Goal: Information Seeking & Learning: Learn about a topic

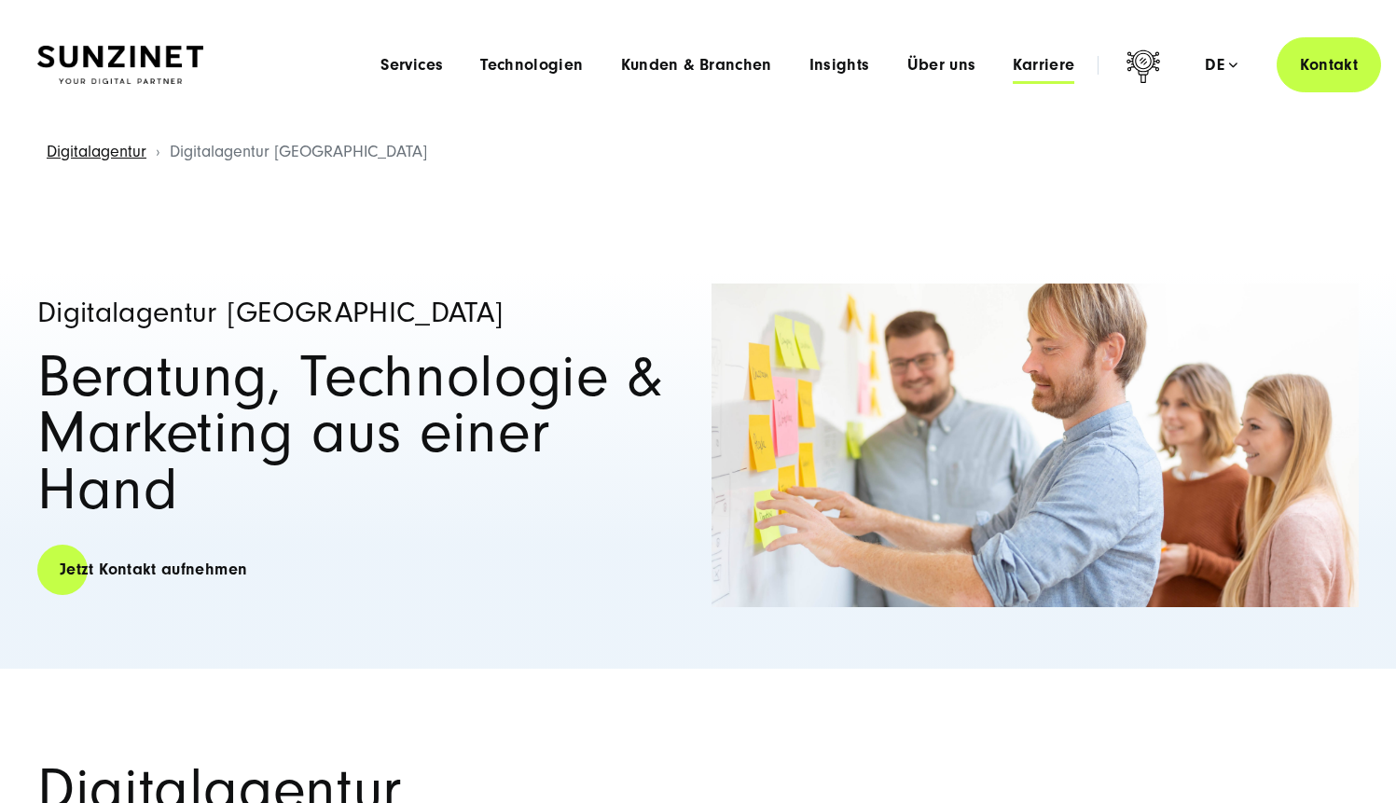
click at [1064, 69] on span "Karriere" at bounding box center [1044, 65] width 62 height 19
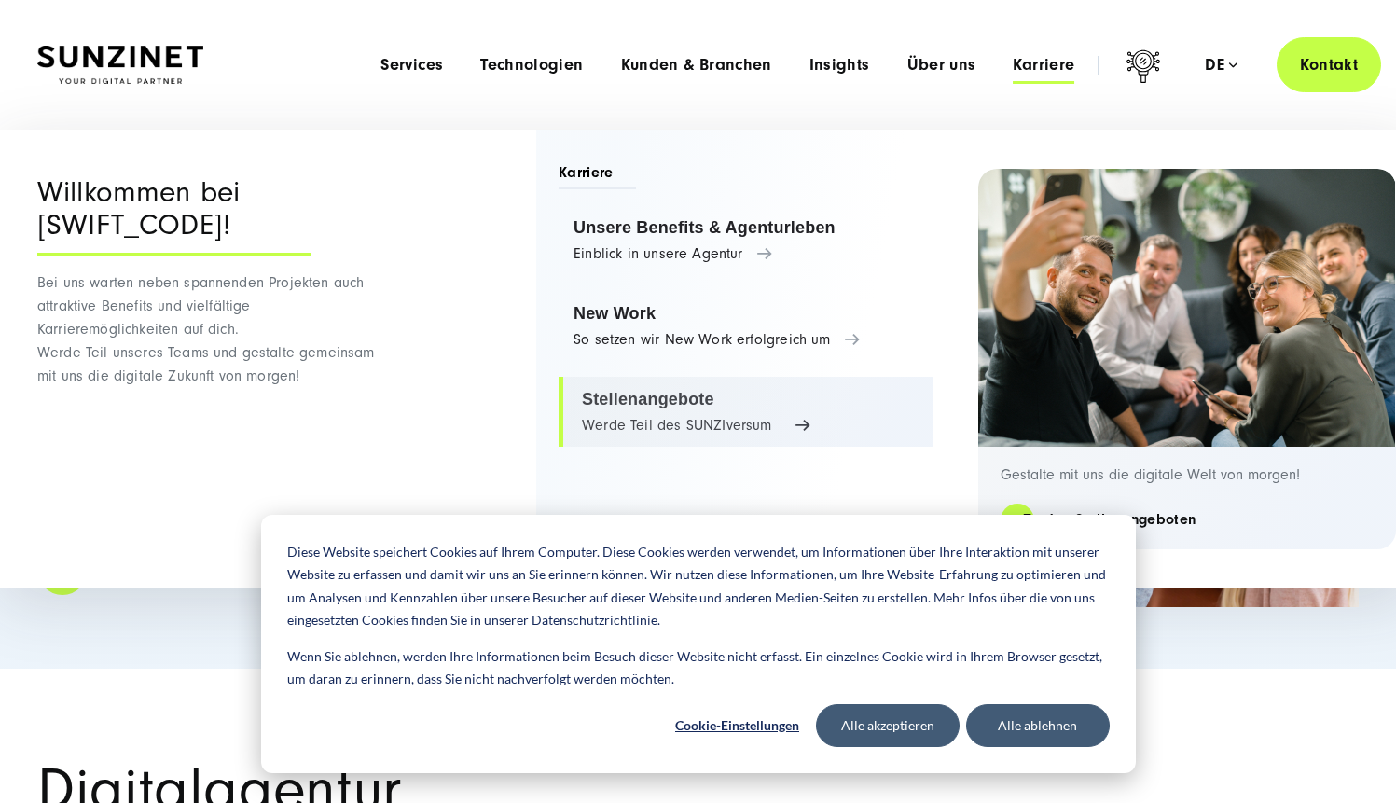
click at [765, 424] on link "Stellenangebote Werde Teil des SUNZIversum" at bounding box center [746, 412] width 375 height 71
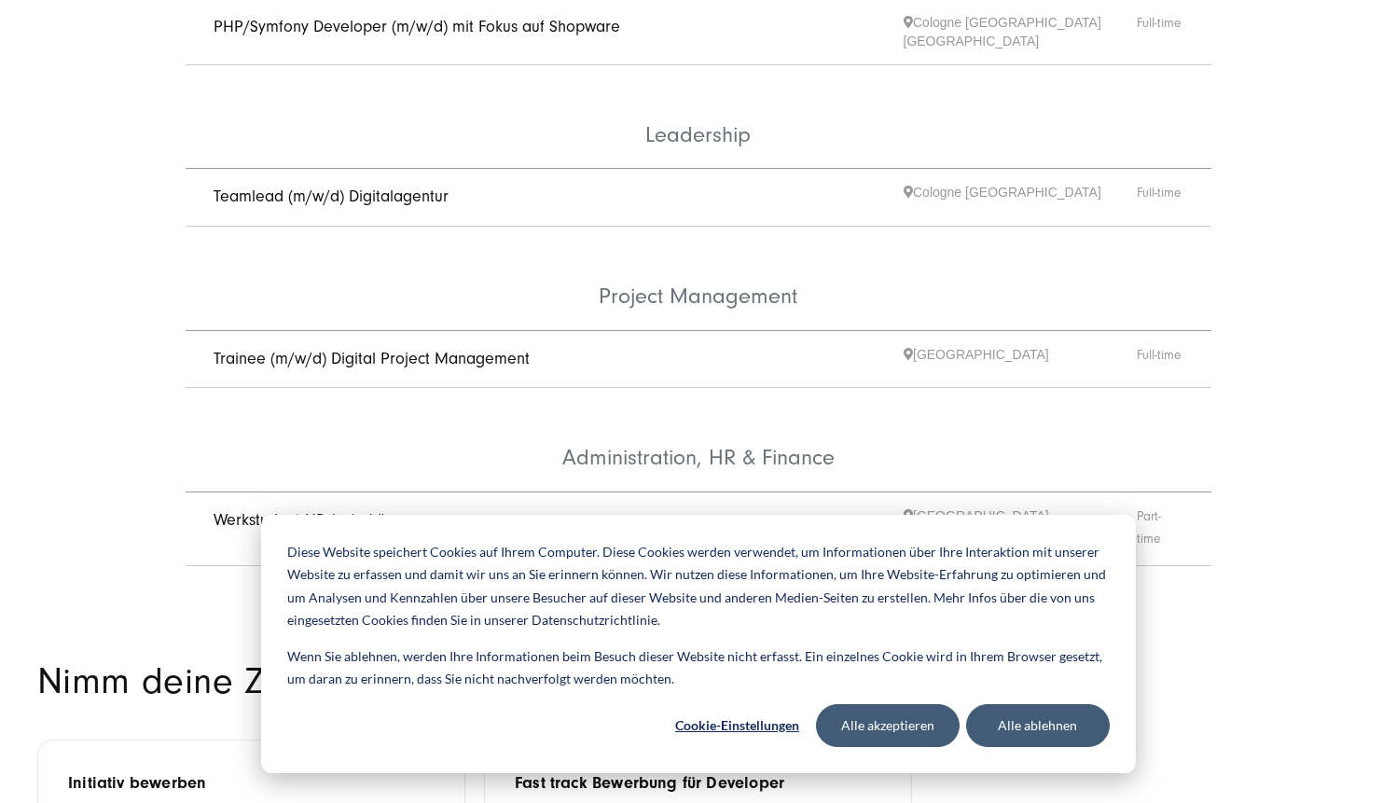
scroll to position [1202, 0]
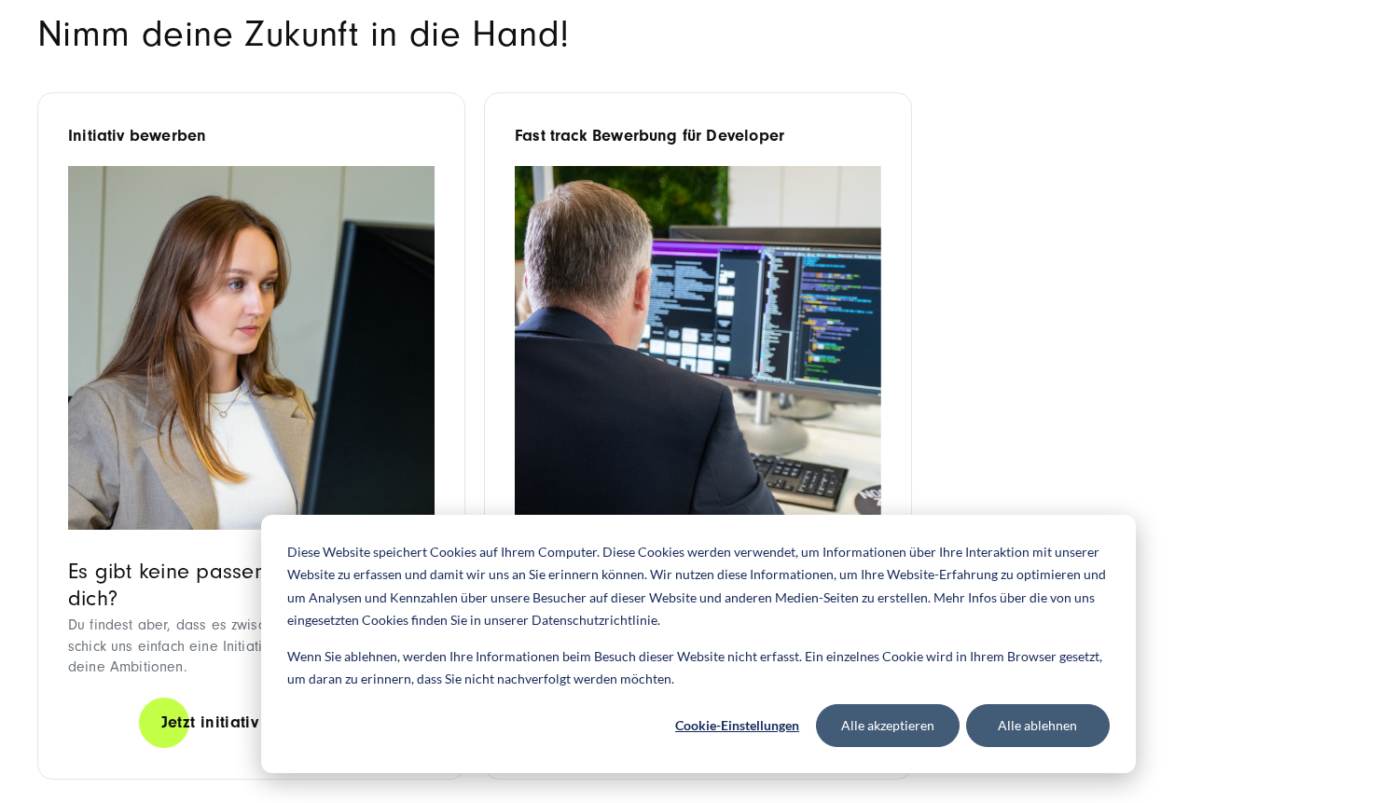
scroll to position [1872, 0]
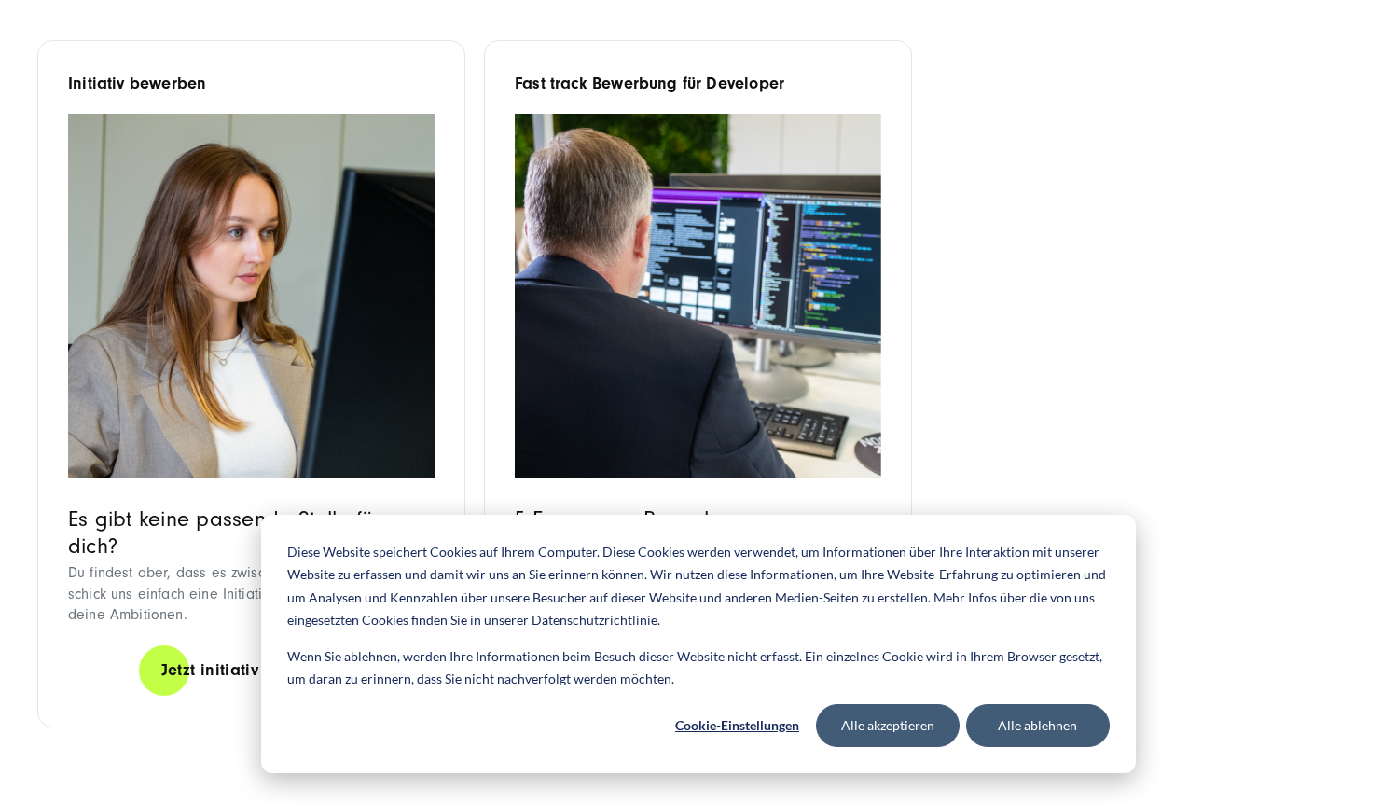
drag, startPoint x: 629, startPoint y: 504, endPoint x: 811, endPoint y: 547, distance: 188.0
click at [811, 547] on p "Du möchtest als Entwickler:in bei uns einsteigen und gemeinsam mit uns die digi…" at bounding box center [698, 577] width 366 height 84
click at [739, 643] on link "Mehr erfahren" at bounding box center [698, 669] width 156 height 53
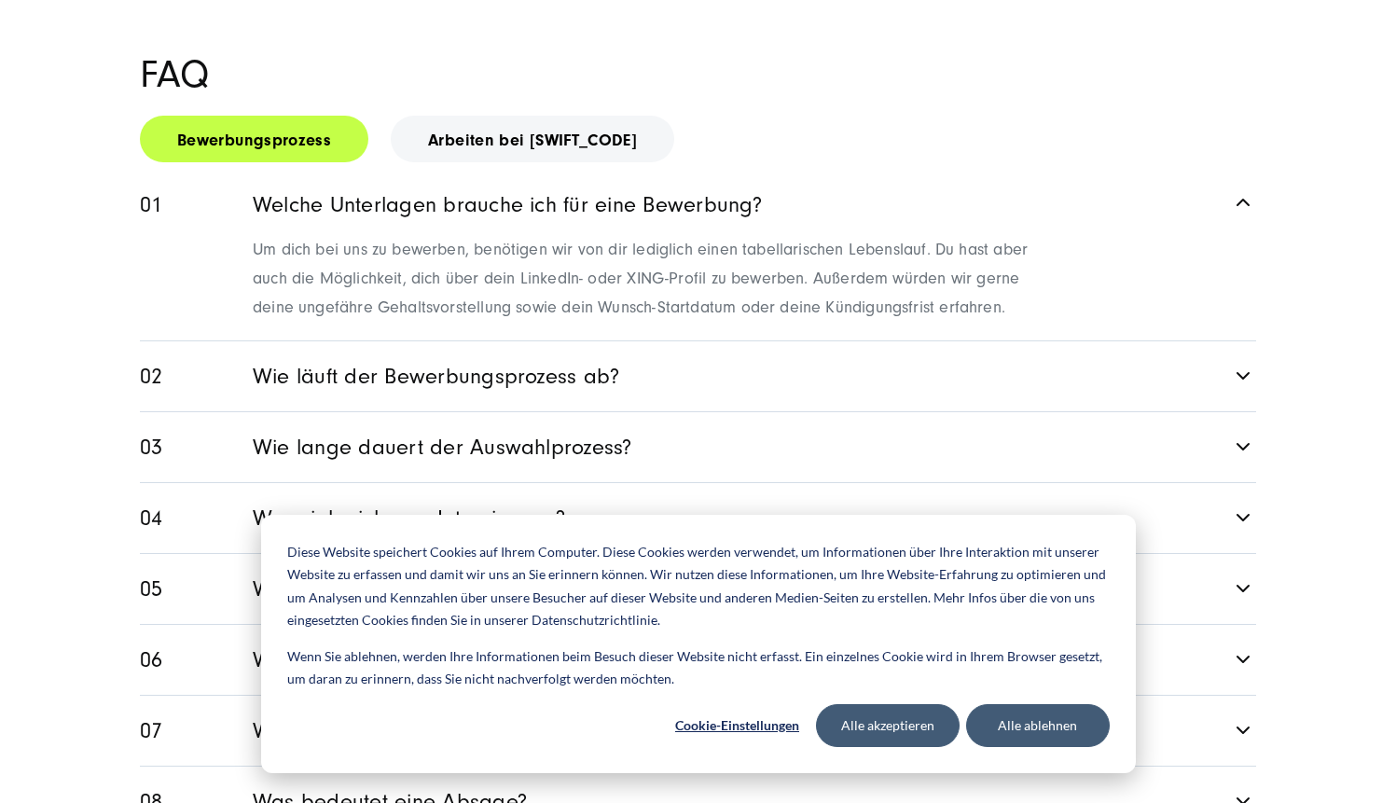
scroll to position [2117, 0]
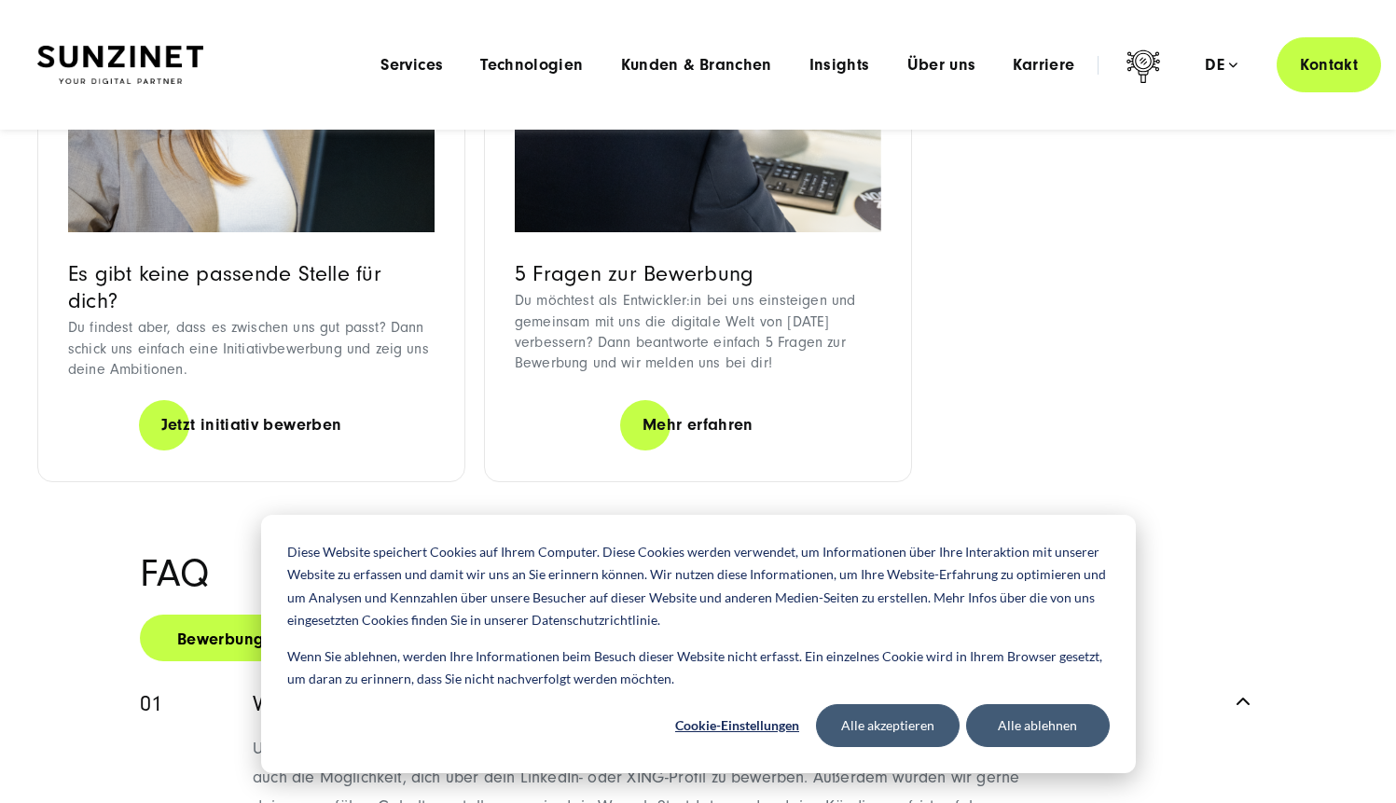
click at [653, 170] on img at bounding box center [698, 51] width 366 height 364
